Goal: Transaction & Acquisition: Subscribe to service/newsletter

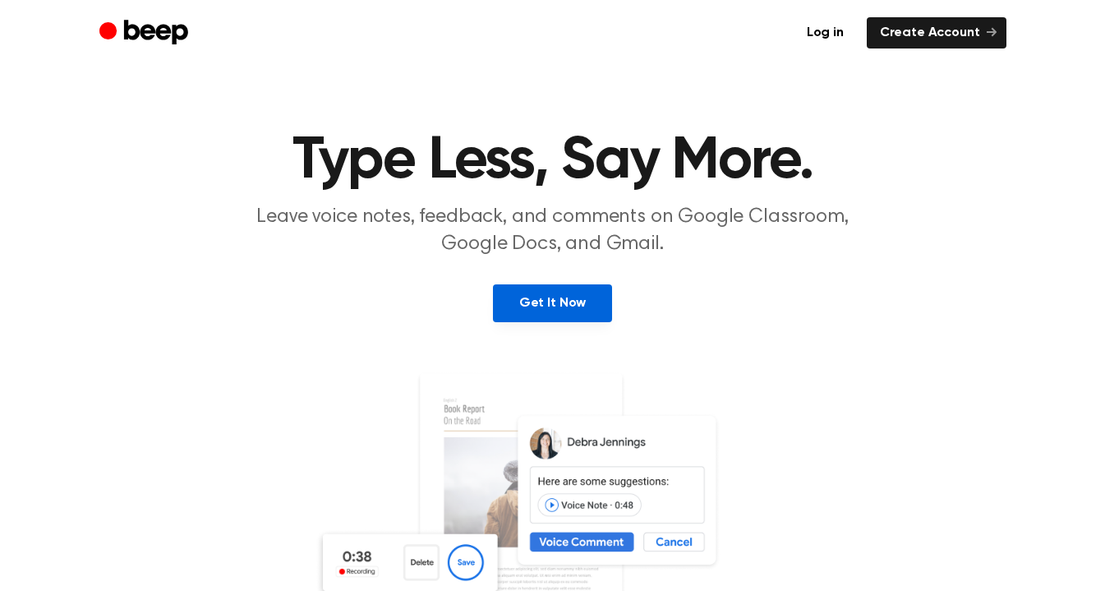
click at [563, 307] on link "Get It Now" at bounding box center [552, 303] width 119 height 38
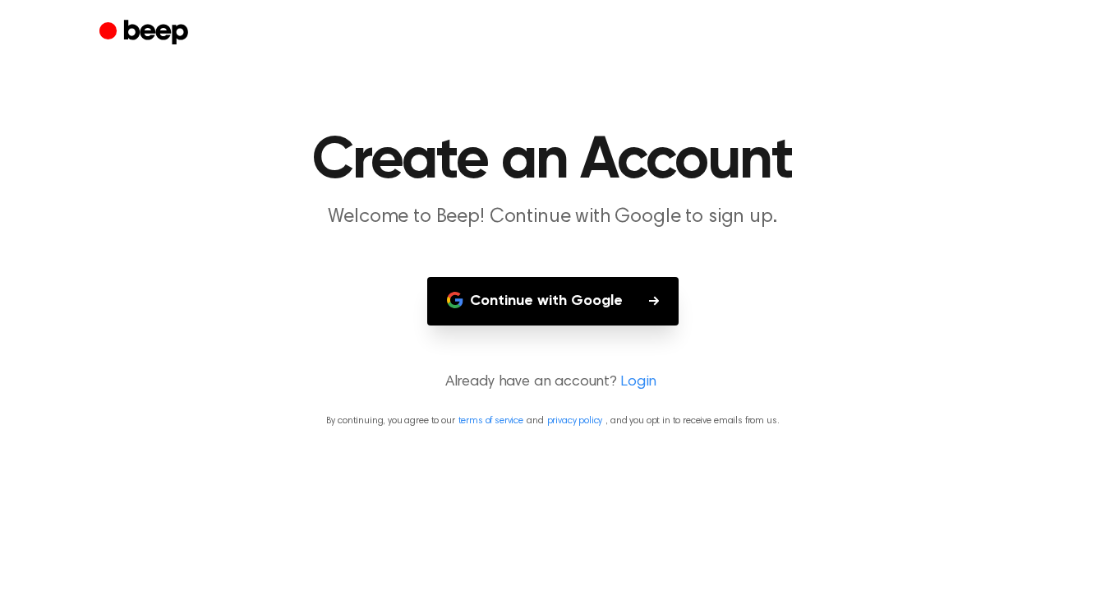
click at [535, 295] on button "Continue with Google" at bounding box center [552, 301] width 251 height 48
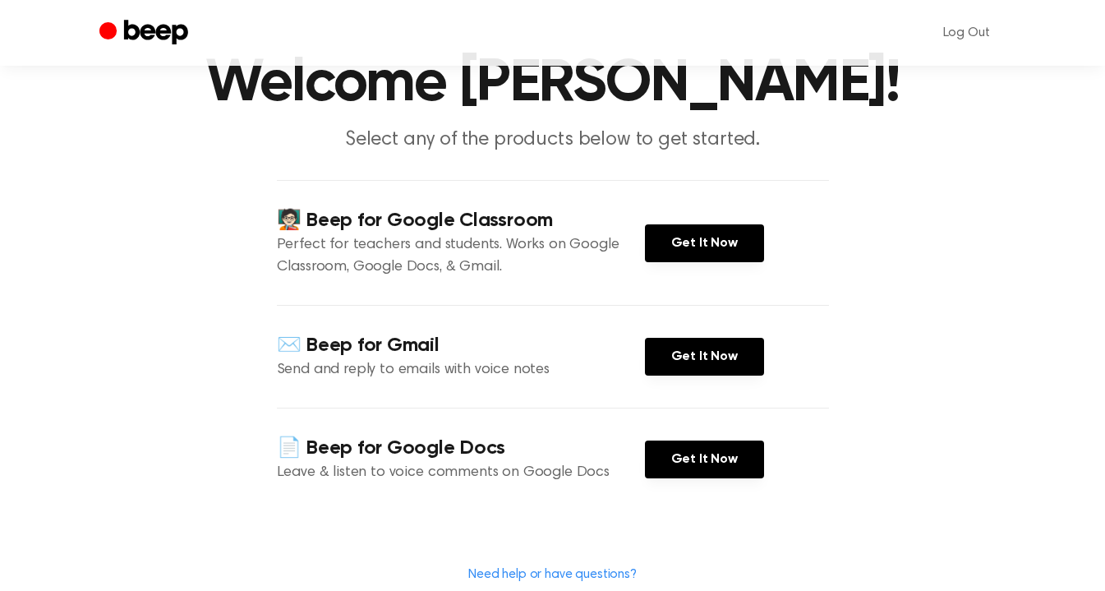
scroll to position [79, 0]
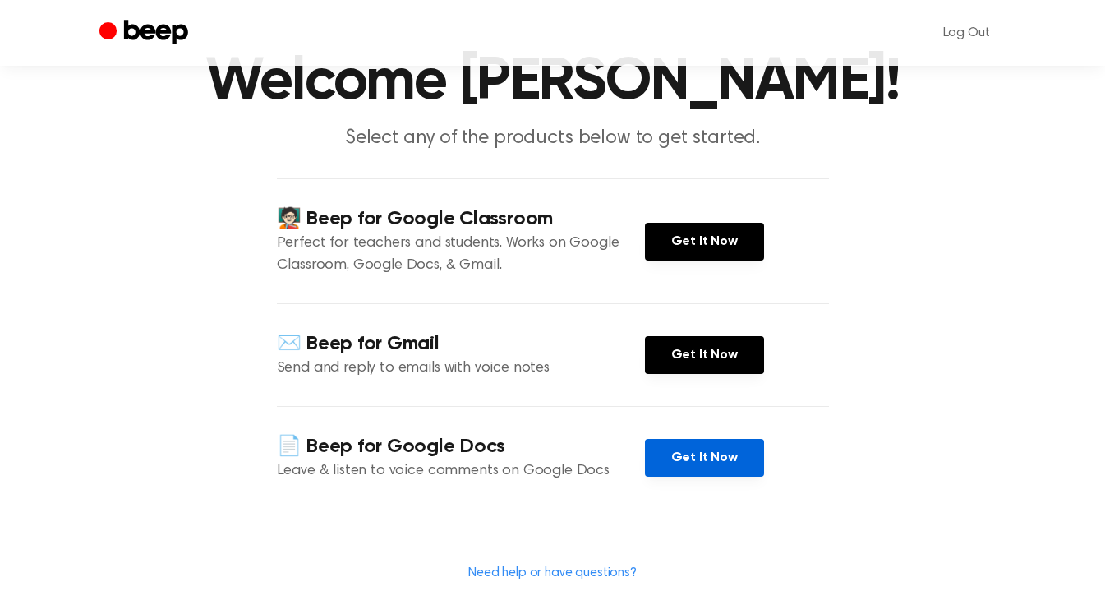
click at [679, 454] on link "Get It Now" at bounding box center [704, 458] width 119 height 38
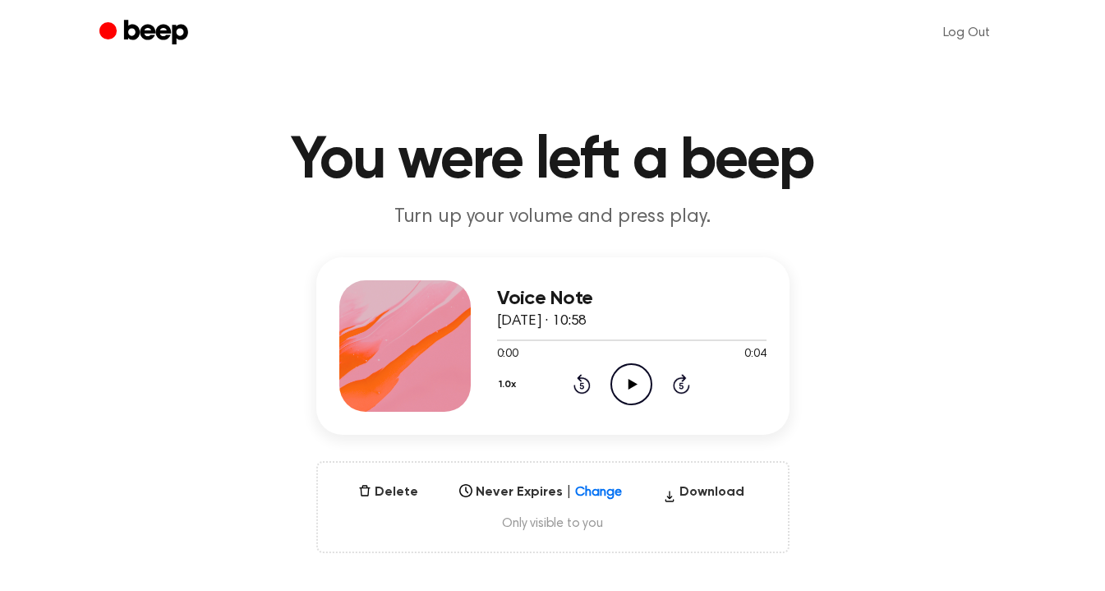
click at [628, 398] on icon "Play Audio" at bounding box center [631, 384] width 42 height 42
click at [632, 380] on icon "Play Audio" at bounding box center [631, 384] width 42 height 42
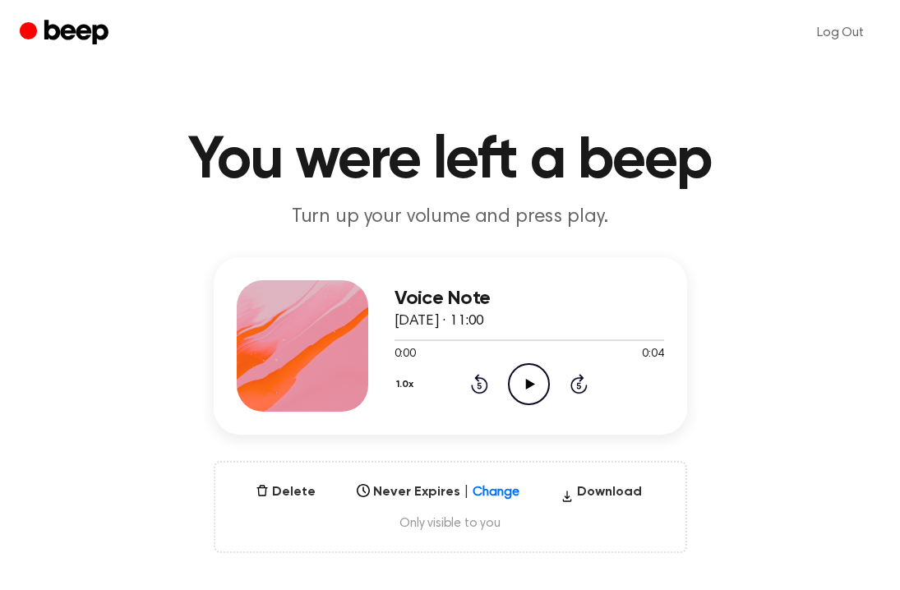
click at [527, 391] on icon "Play Audio" at bounding box center [529, 384] width 42 height 42
